Goal: Find specific page/section: Find specific page/section

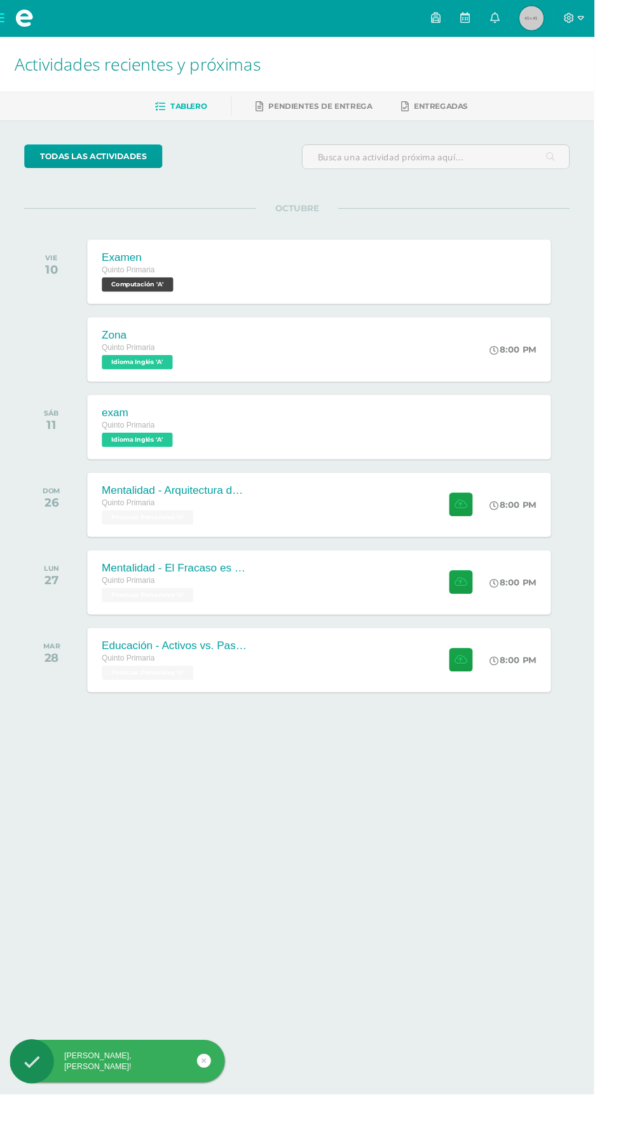
click at [463, 16] on icon at bounding box center [457, 18] width 10 height 11
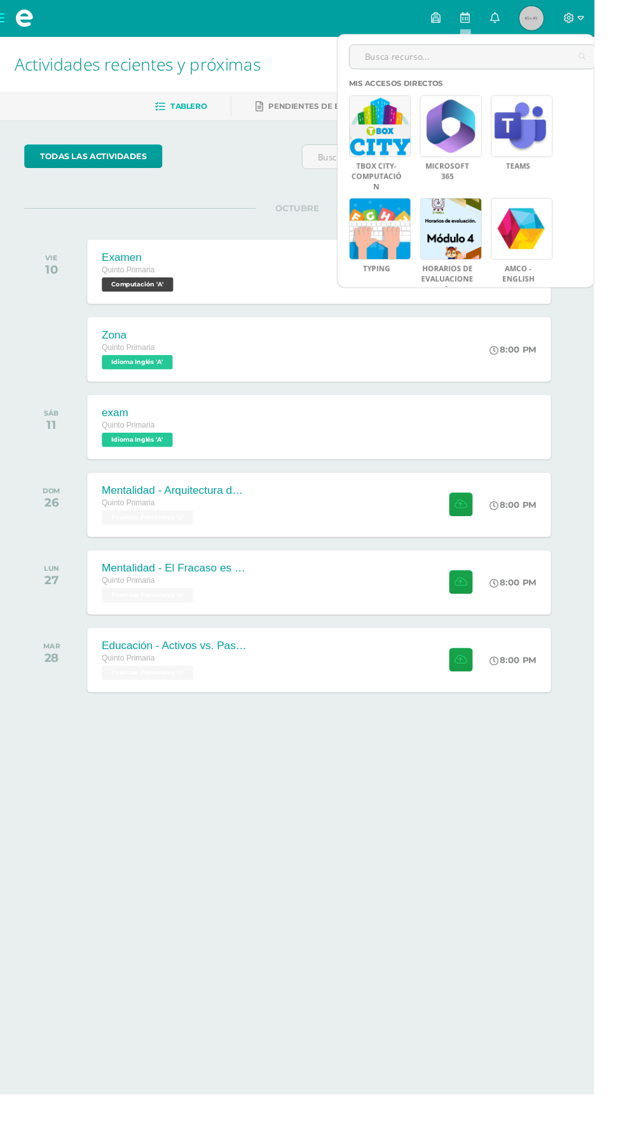
click at [418, 59] on input "text" at bounding box center [496, 59] width 258 height 25
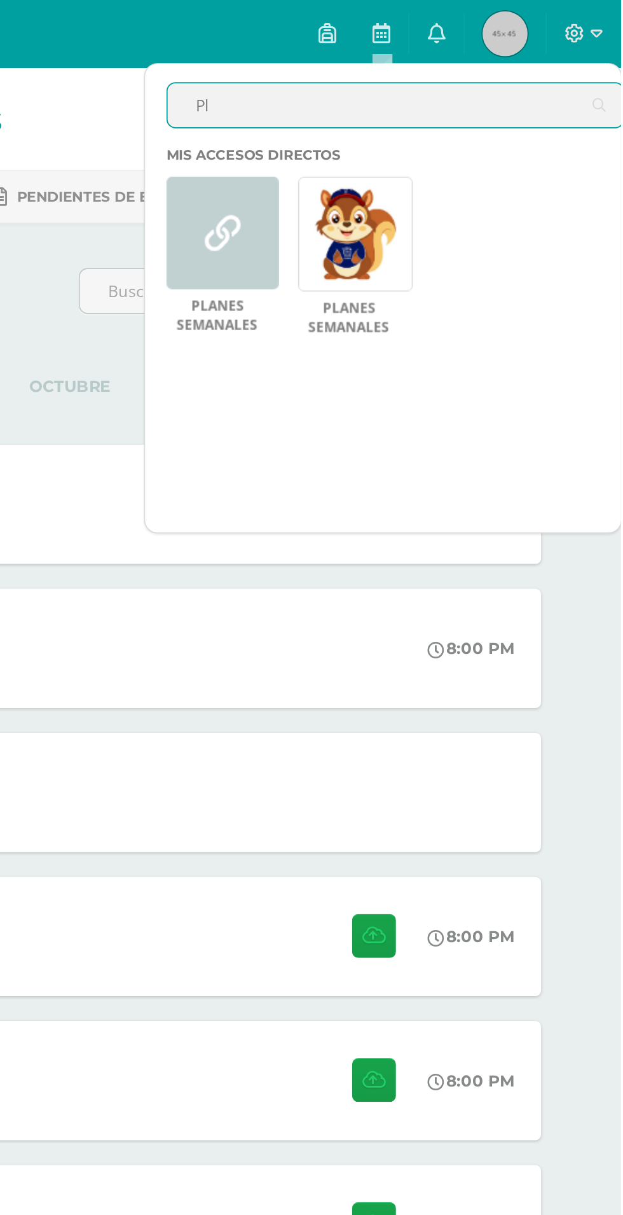
type input "Pl"
click at [468, 143] on link at bounding box center [473, 132] width 65 height 65
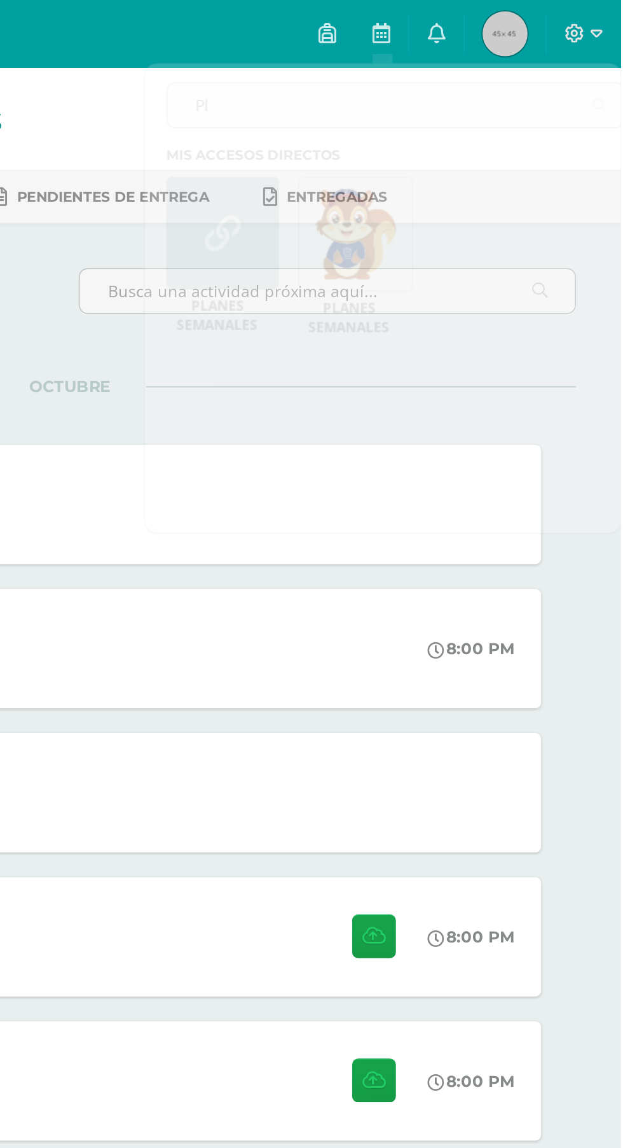
click at [571, 20] on img at bounding box center [557, 18] width 25 height 25
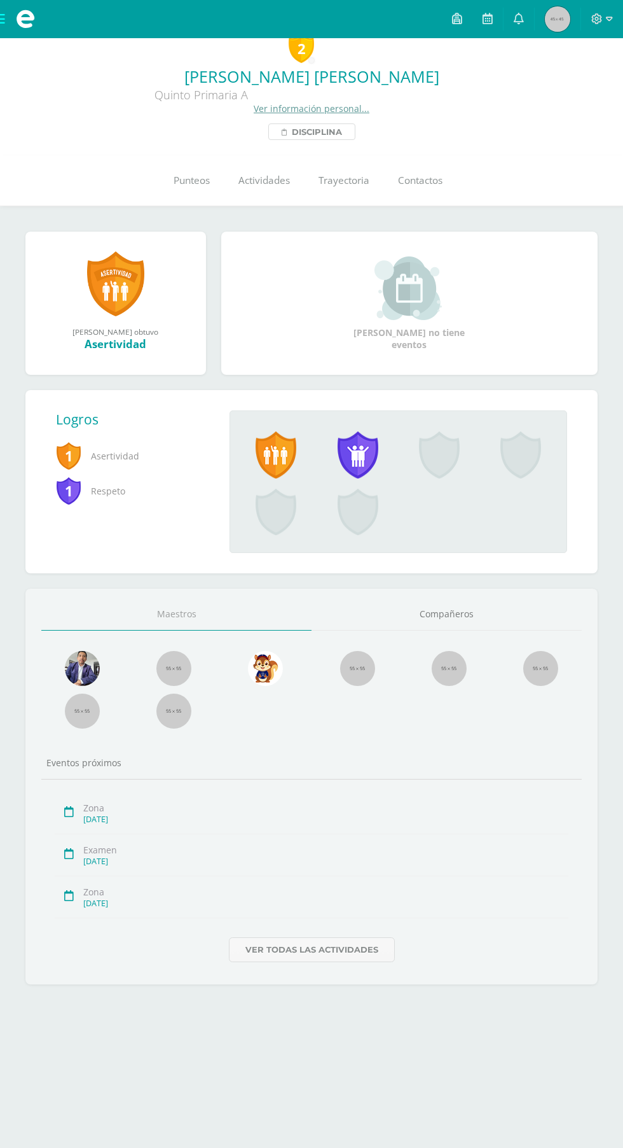
click at [310, 137] on span "Disciplina" at bounding box center [317, 131] width 50 height 15
